Goal: Navigation & Orientation: Understand site structure

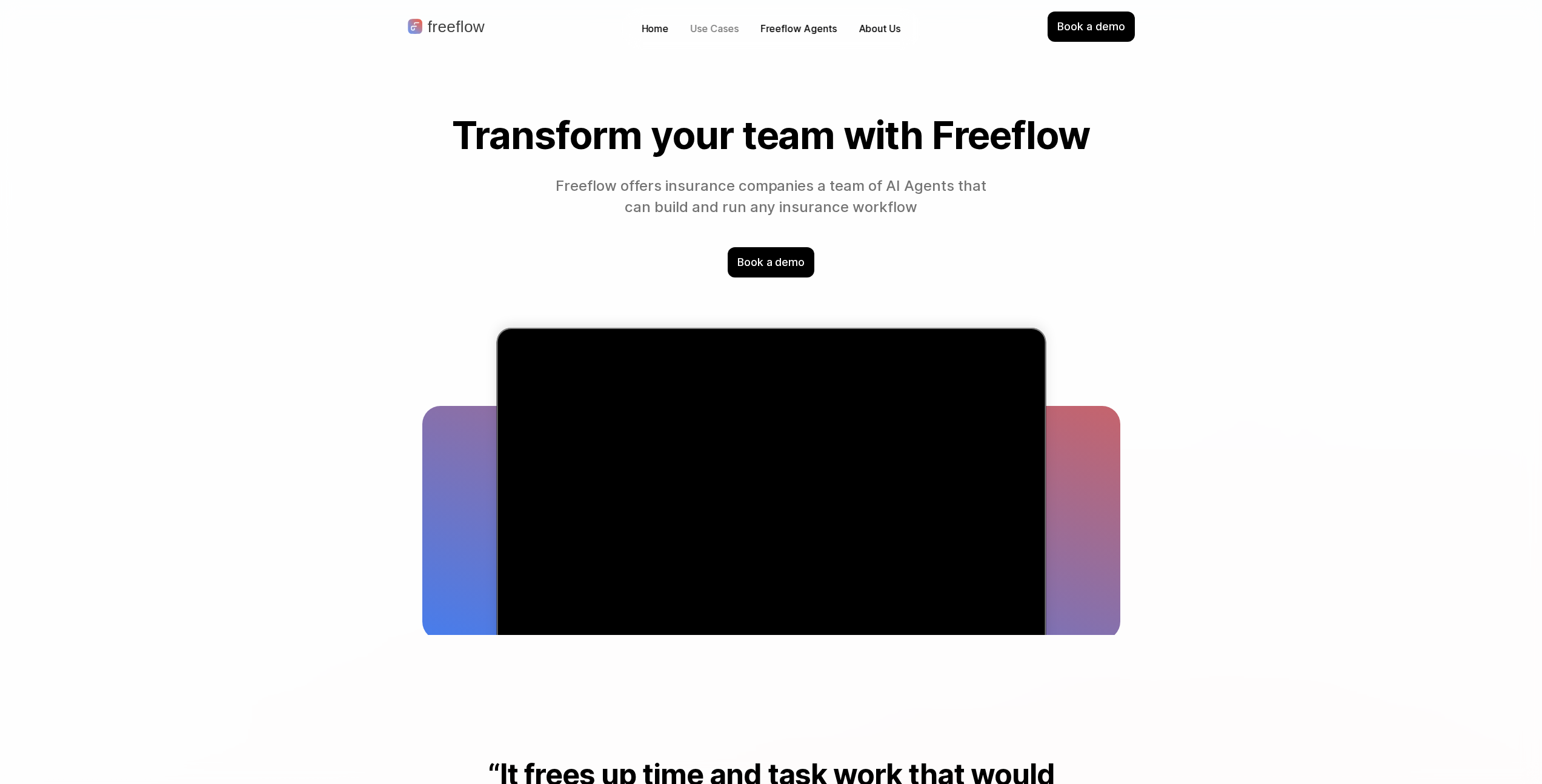
click at [704, 25] on p "Use Cases" at bounding box center [715, 29] width 48 height 14
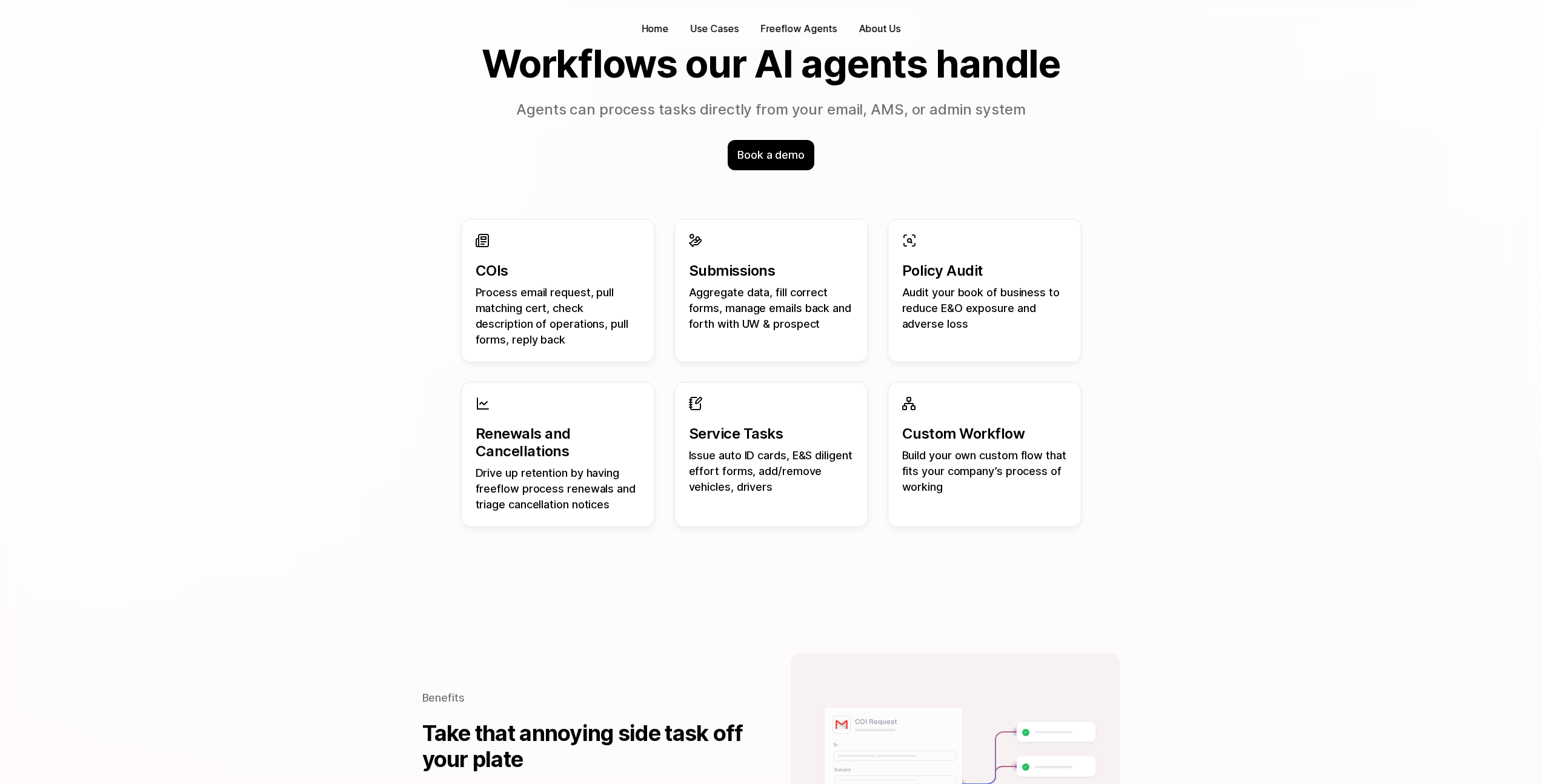
drag, startPoint x: 639, startPoint y: 339, endPoint x: 634, endPoint y: 343, distance: 6.4
click at [634, 343] on div "COIs Process email request, pull matching cert, check description of operations…" at bounding box center [771, 290] width 621 height 144
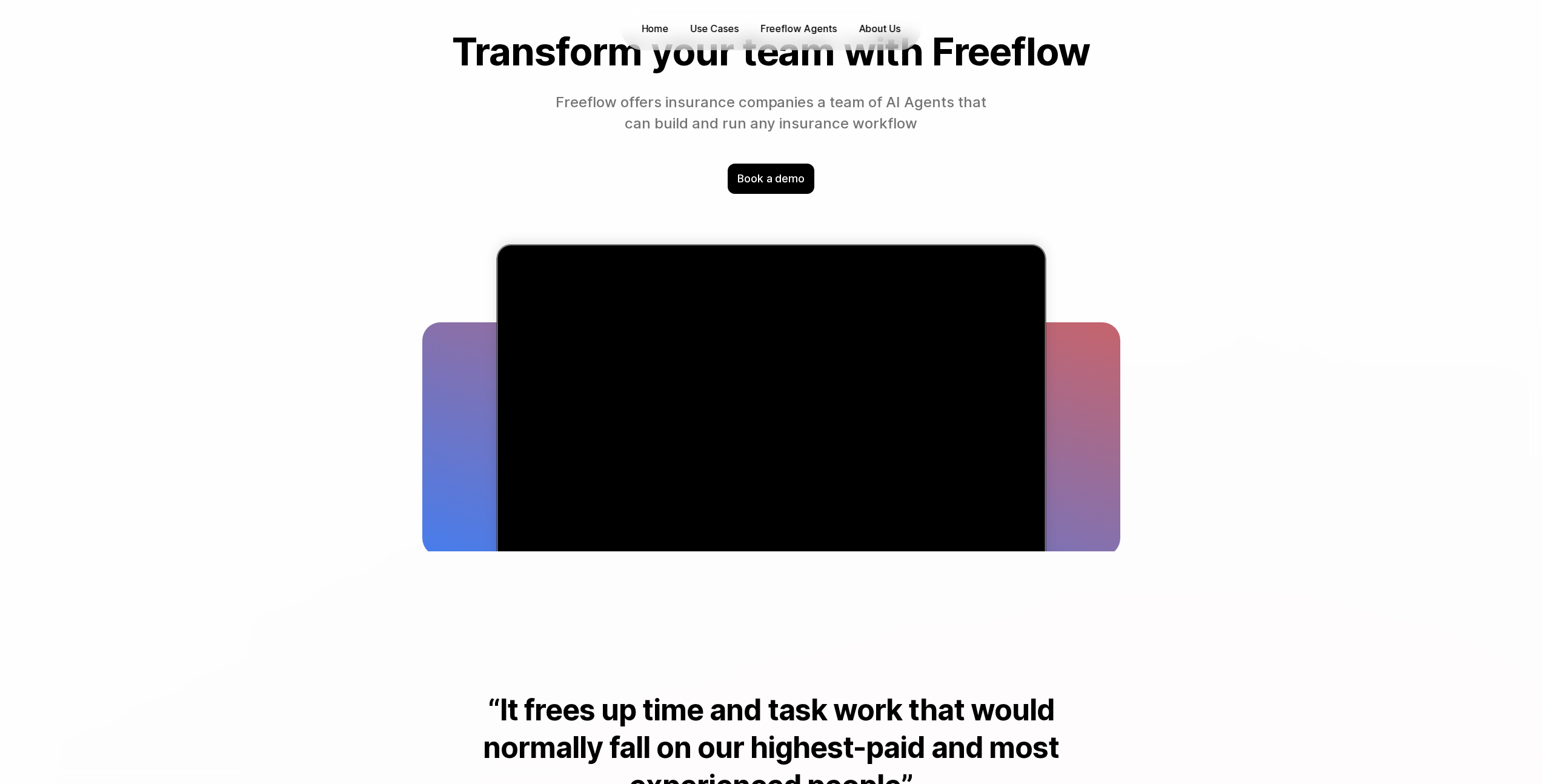
scroll to position [0, 0]
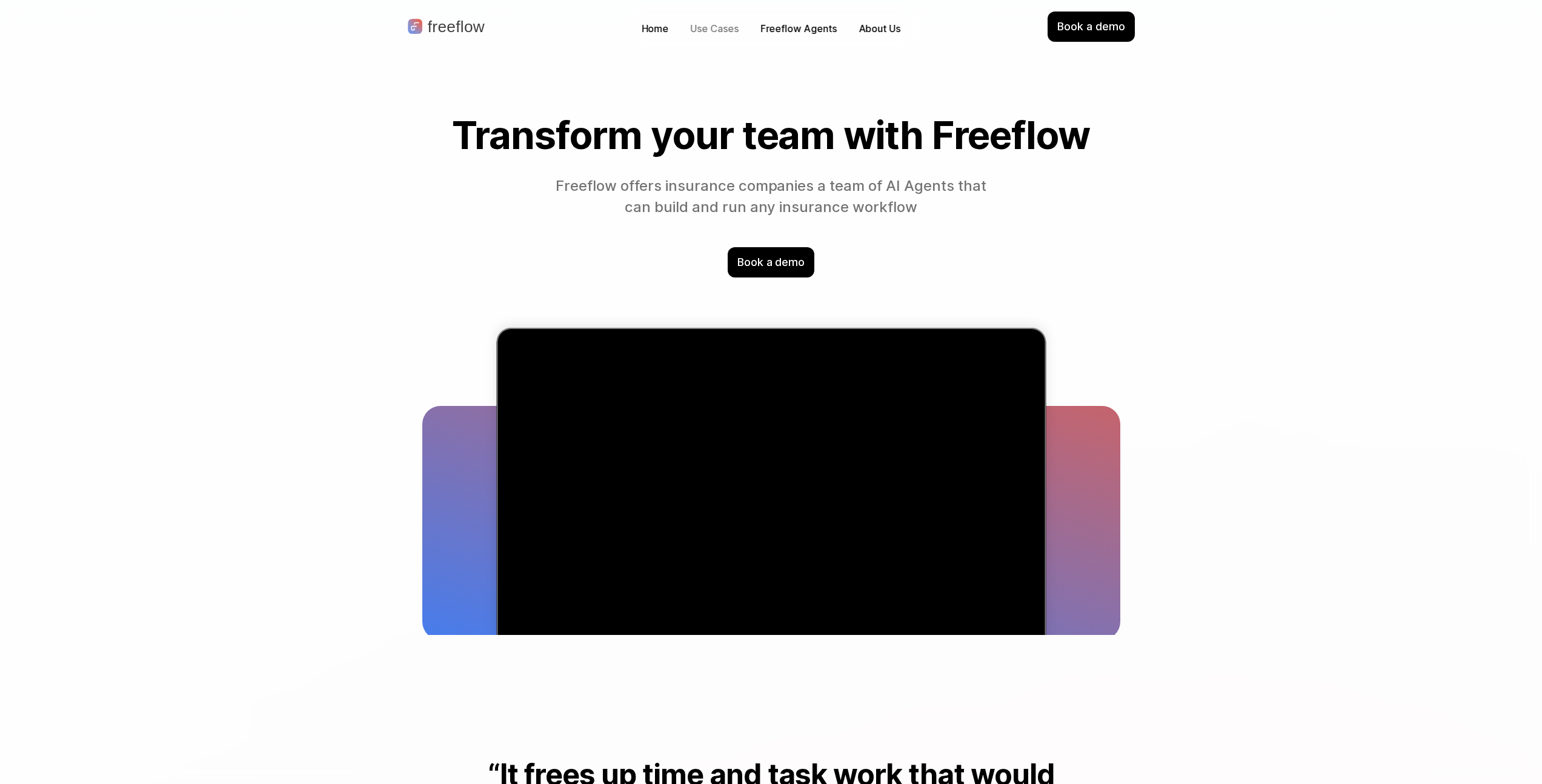
click at [711, 26] on p "Use Cases" at bounding box center [715, 29] width 48 height 14
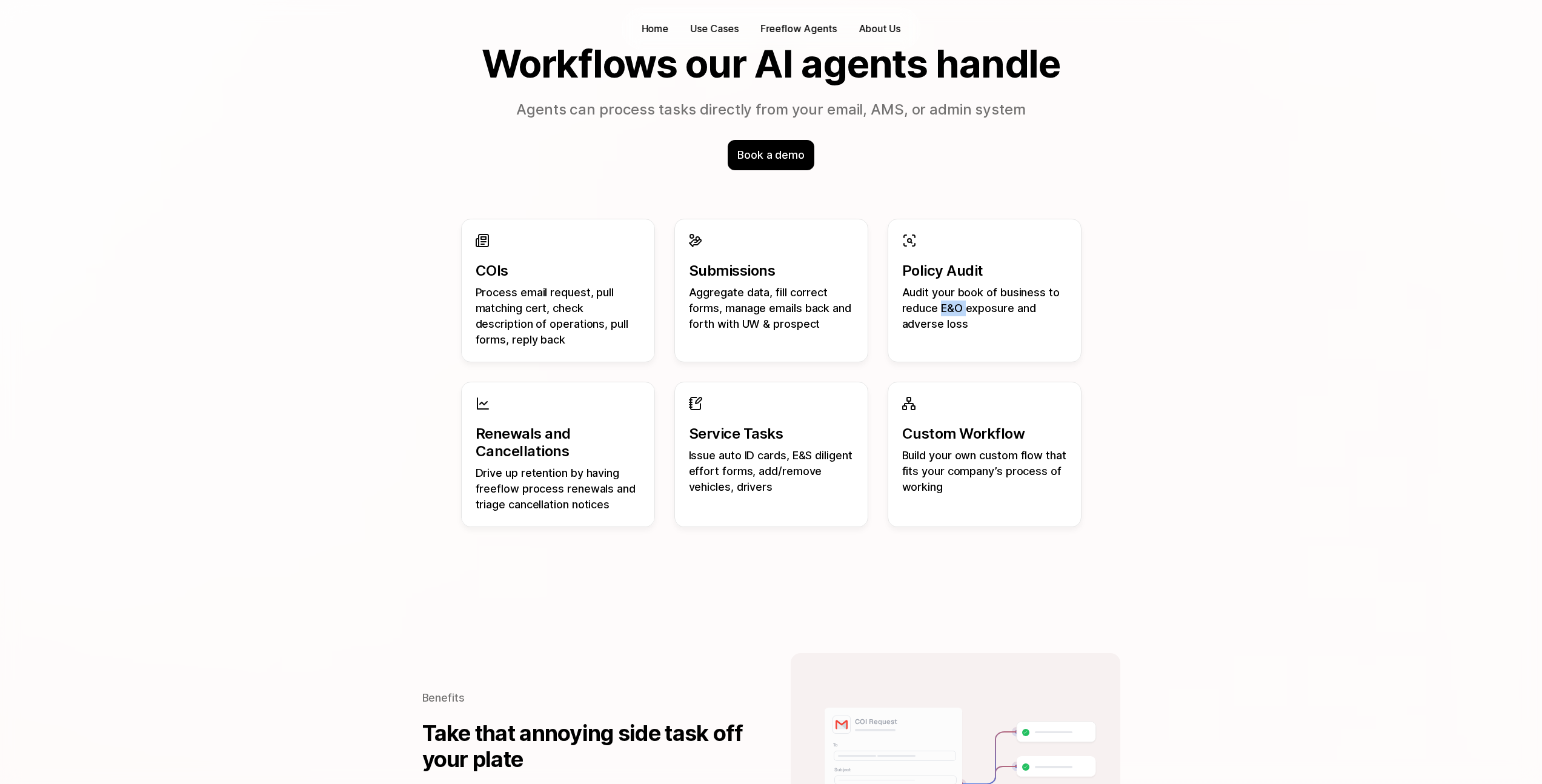
drag, startPoint x: 942, startPoint y: 308, endPoint x: 965, endPoint y: 311, distance: 23.2
click at [965, 311] on p "Audit your book of business to reduce E&O exposure and adverse loss" at bounding box center [985, 308] width 165 height 47
drag, startPoint x: 902, startPoint y: 438, endPoint x: 903, endPoint y: 430, distance: 8.1
click at [903, 430] on p "Custom Workflow" at bounding box center [985, 434] width 165 height 17
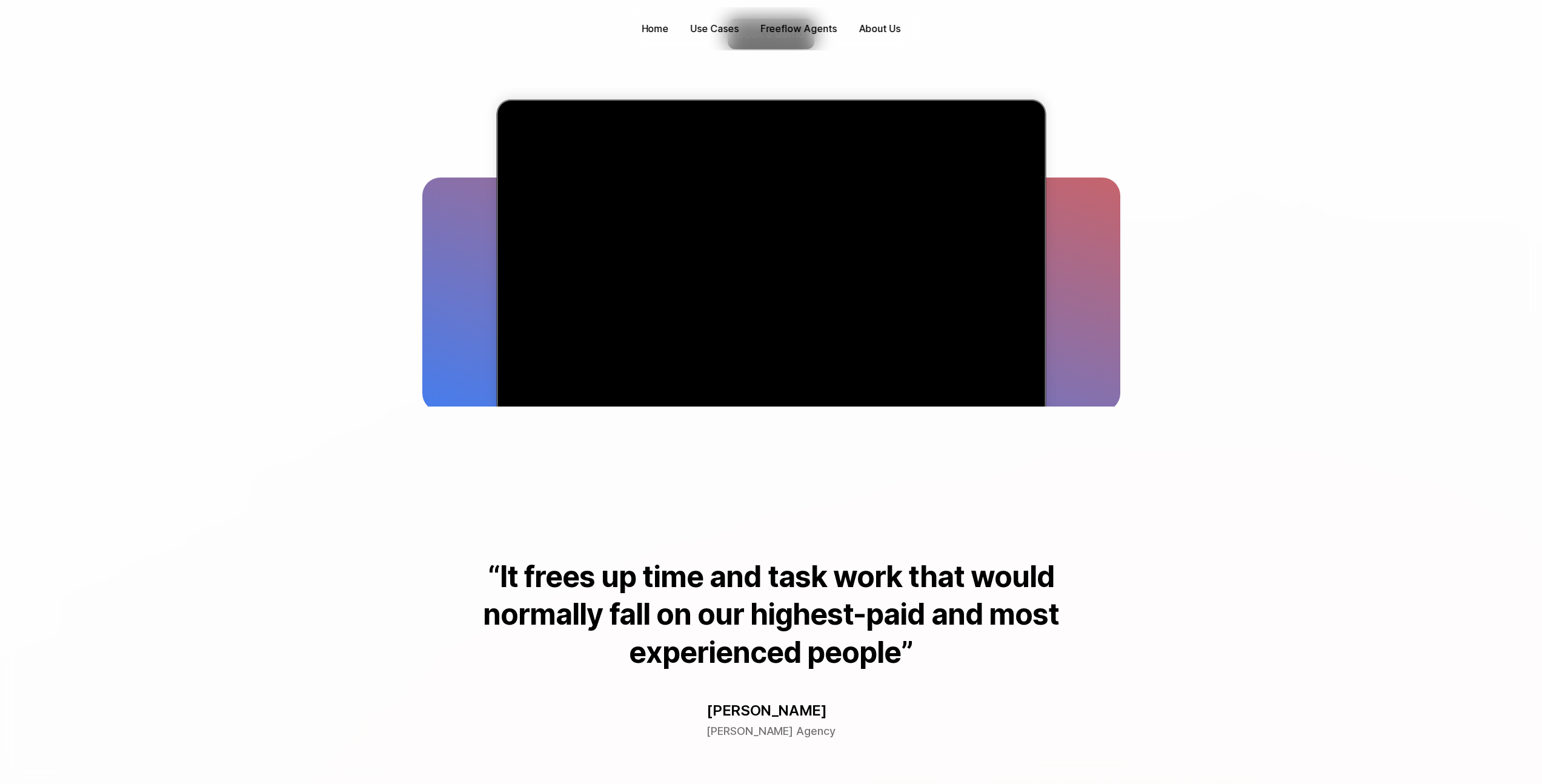
scroll to position [0, 0]
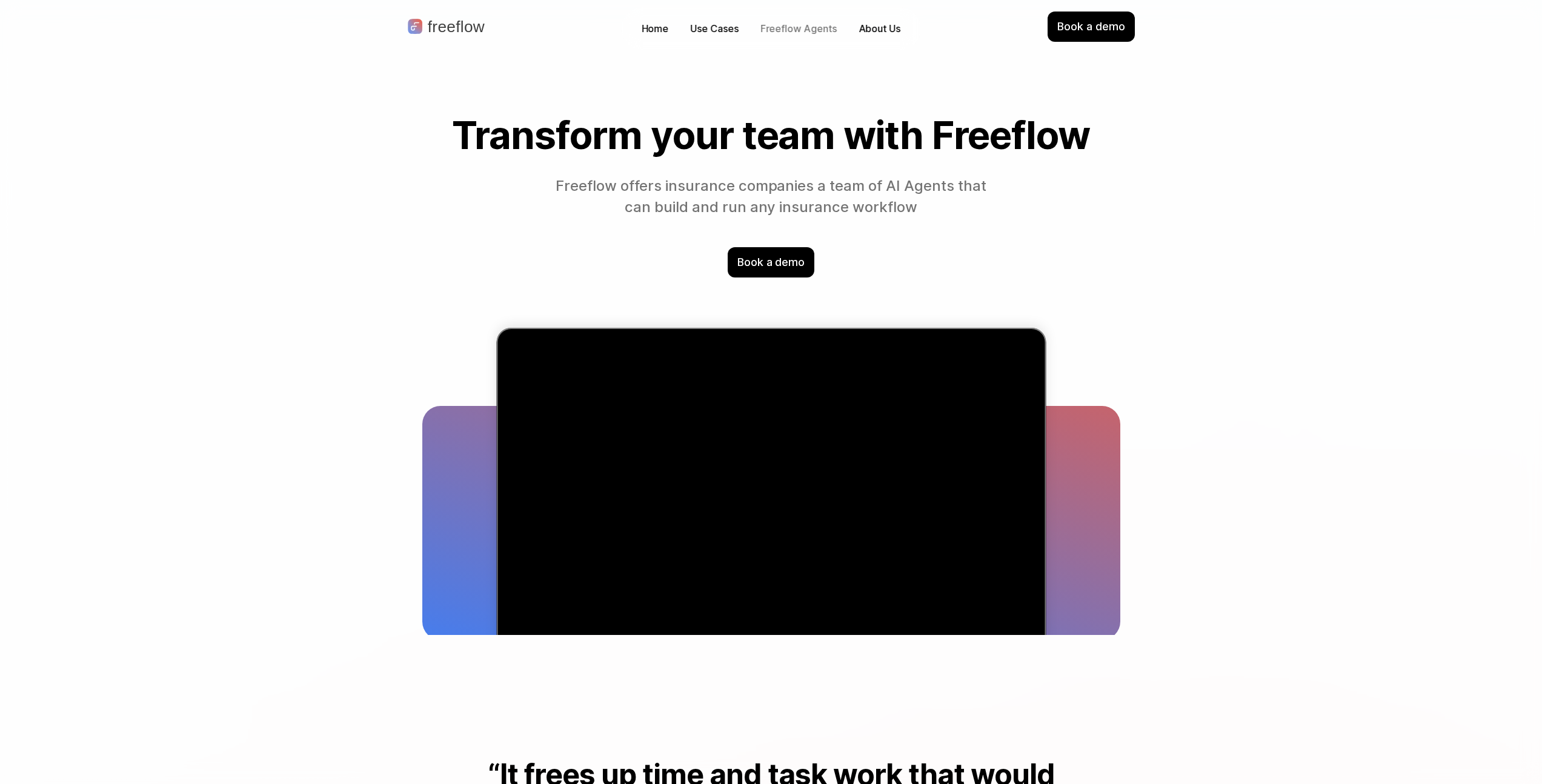
click at [767, 27] on p "Freeflow Agents" at bounding box center [798, 29] width 76 height 14
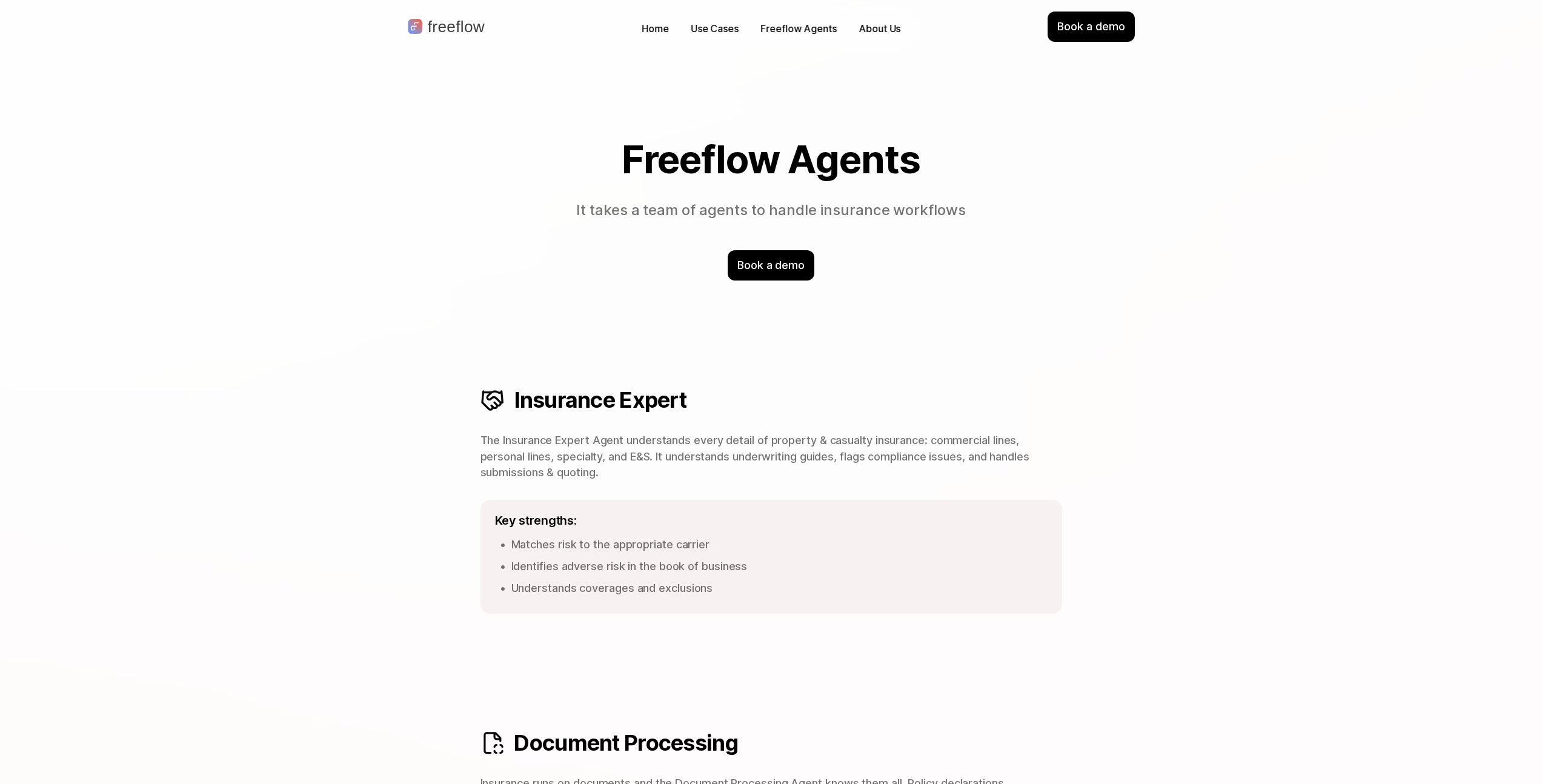
click at [856, 11] on div "Home Use Cases Freeflow Agents About Us" at bounding box center [771, 29] width 300 height 43
click at [859, 23] on p "About Us" at bounding box center [880, 29] width 42 height 14
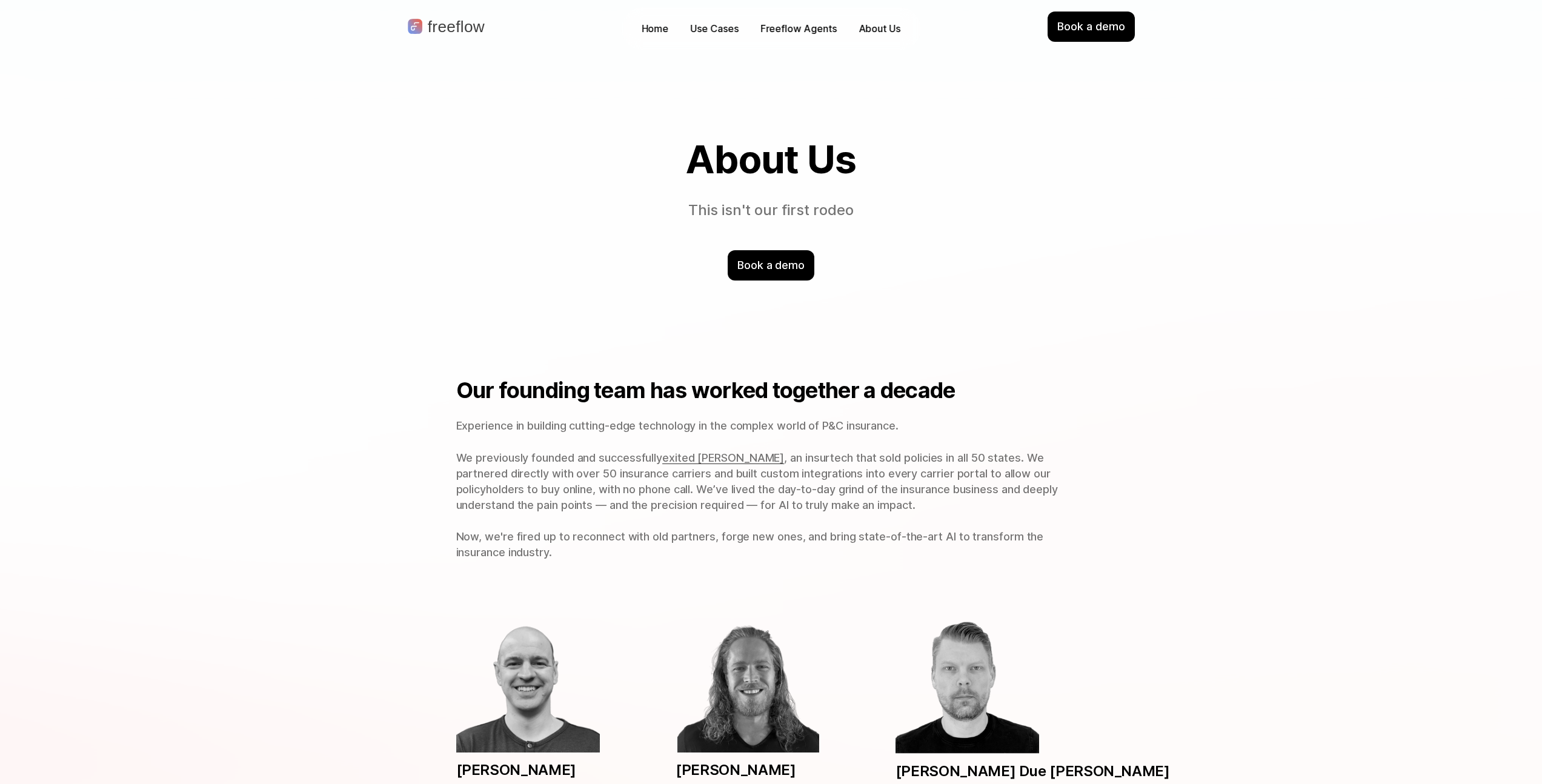
click at [658, 42] on div "Home Use Cases Freeflow Agents About Us" at bounding box center [771, 29] width 300 height 43
click at [661, 35] on p "Home" at bounding box center [655, 29] width 27 height 14
